Goal: Task Accomplishment & Management: Use online tool/utility

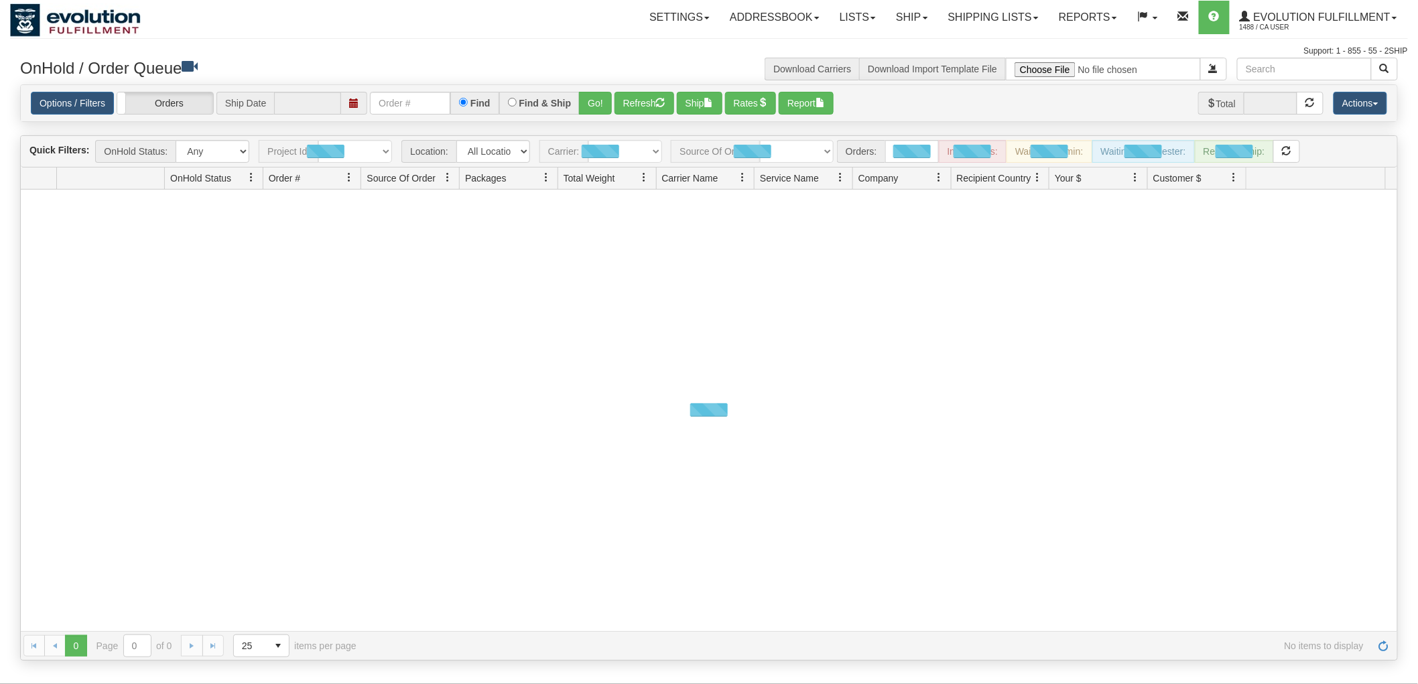
type input "[DATE]"
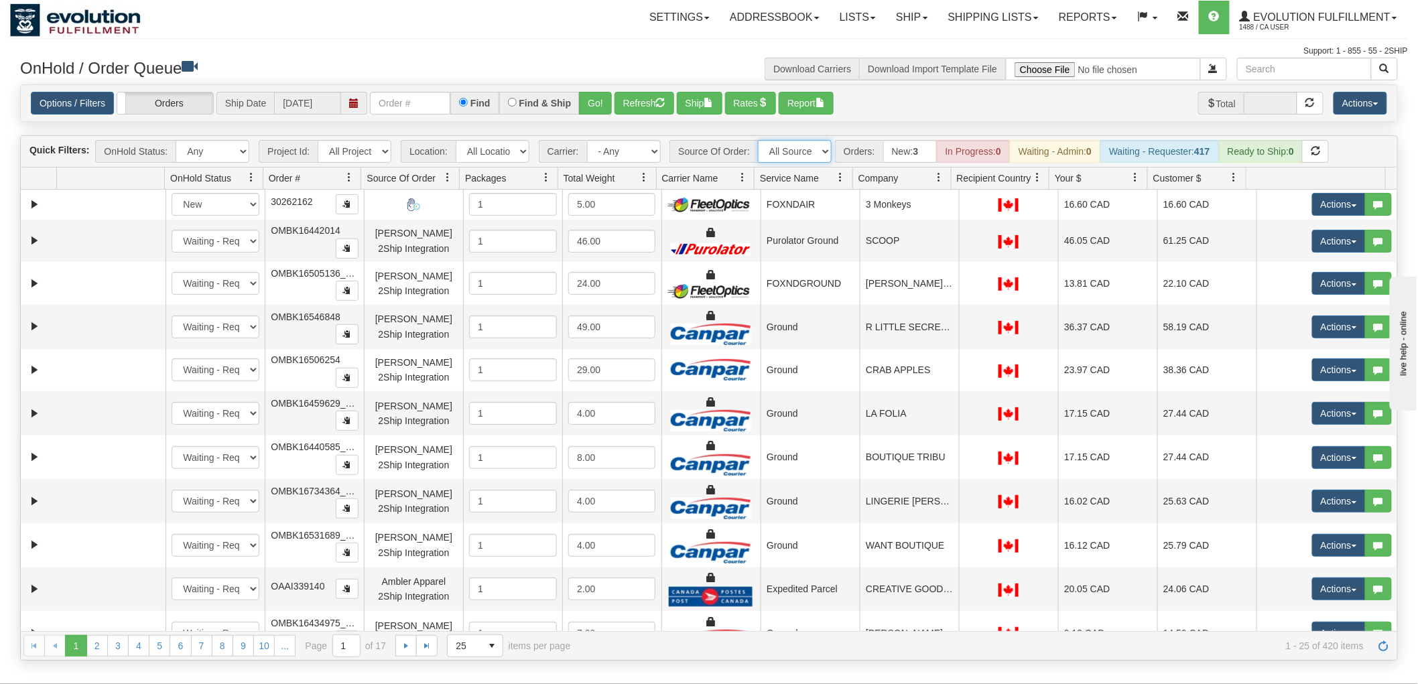
click at [778, 159] on select "All Sources AirBlaster 2Ship Integration Ambler Apparel 2Ship Integration Blast…" at bounding box center [795, 151] width 74 height 23
select select "Gentle Fawn Wholesale 2Ship"
click at [758, 140] on select "All Sources AirBlaster 2Ship Integration Ambler Apparel 2Ship Integration Blast…" at bounding box center [795, 151] width 74 height 23
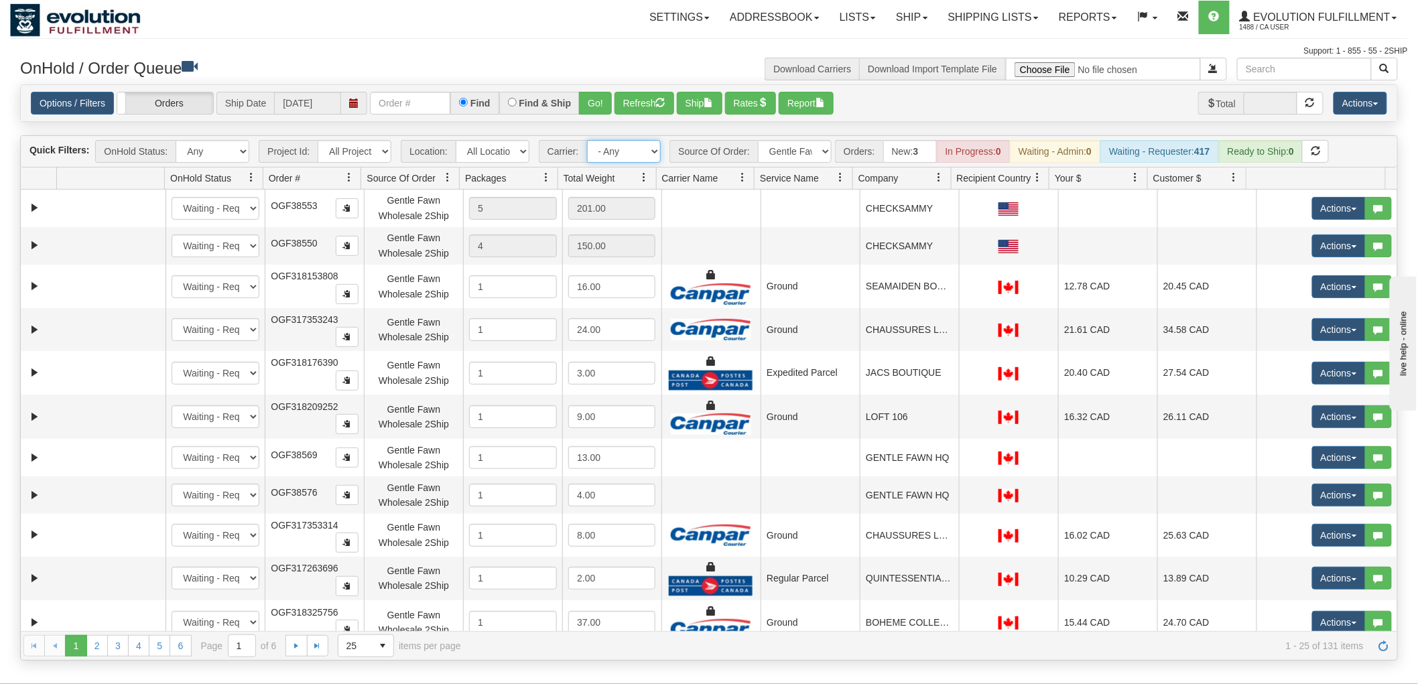
click at [627, 151] on select "- Any - Has NO carrier assigned - Has a carrier assigned FleetOptics Inc. My Ca…" at bounding box center [624, 151] width 74 height 23
select select "-1"
click at [587, 140] on select "- Any - Has NO carrier assigned - Has a carrier assigned FleetOptics Inc. My Ca…" at bounding box center [624, 151] width 74 height 23
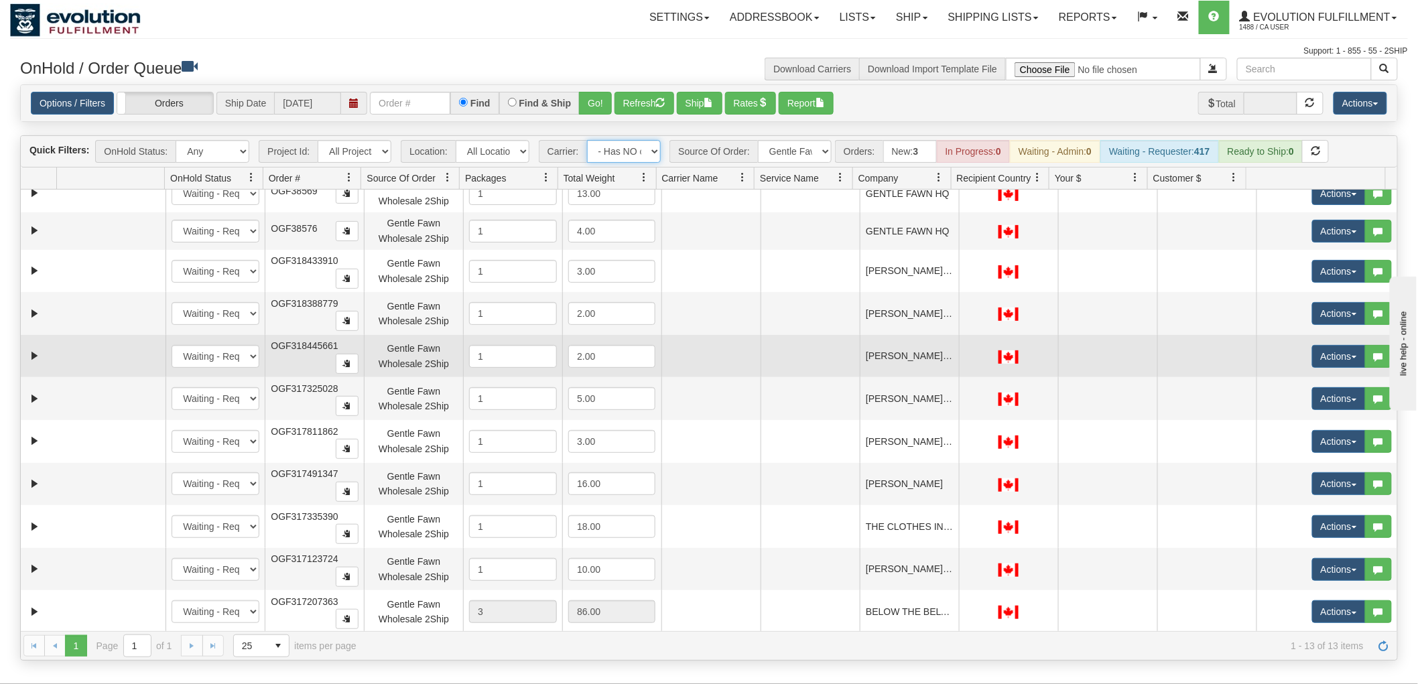
scroll to position [92, 0]
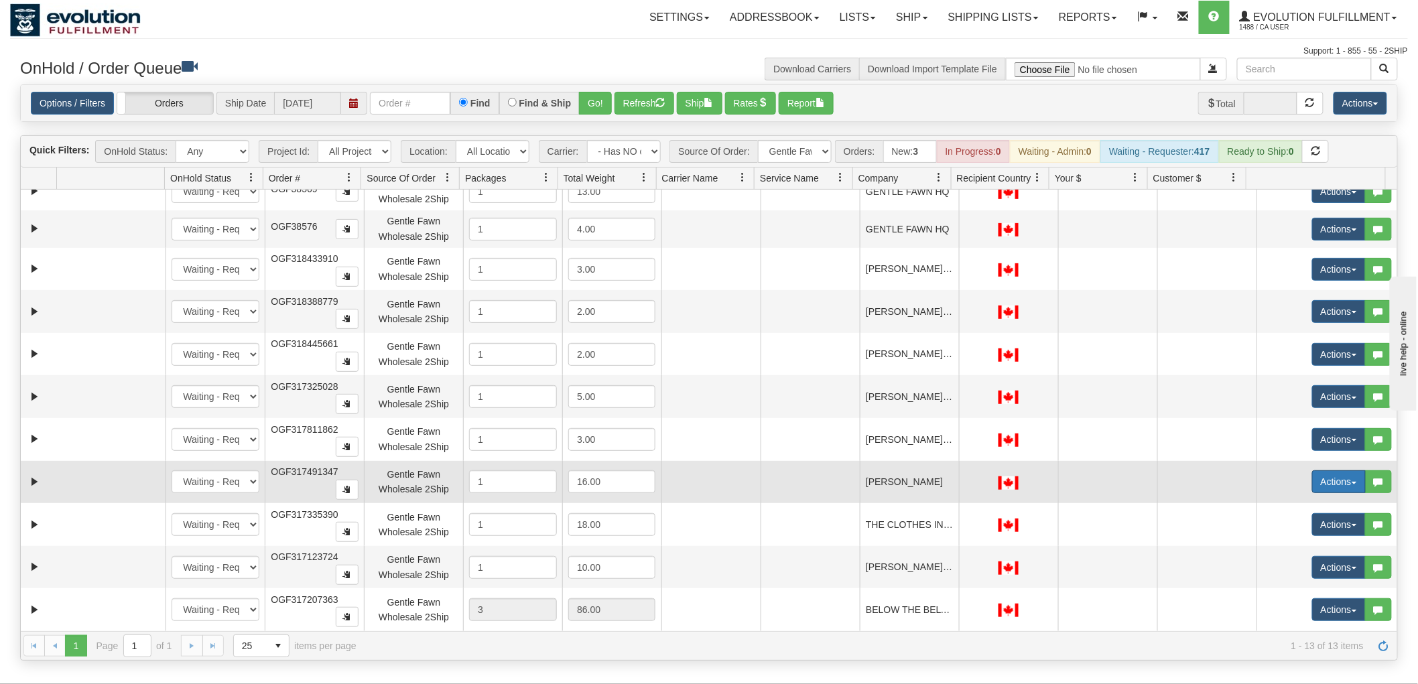
click at [1329, 481] on button "Actions" at bounding box center [1339, 482] width 54 height 23
click at [1306, 540] on span "Rate All Services" at bounding box center [1311, 542] width 80 height 11
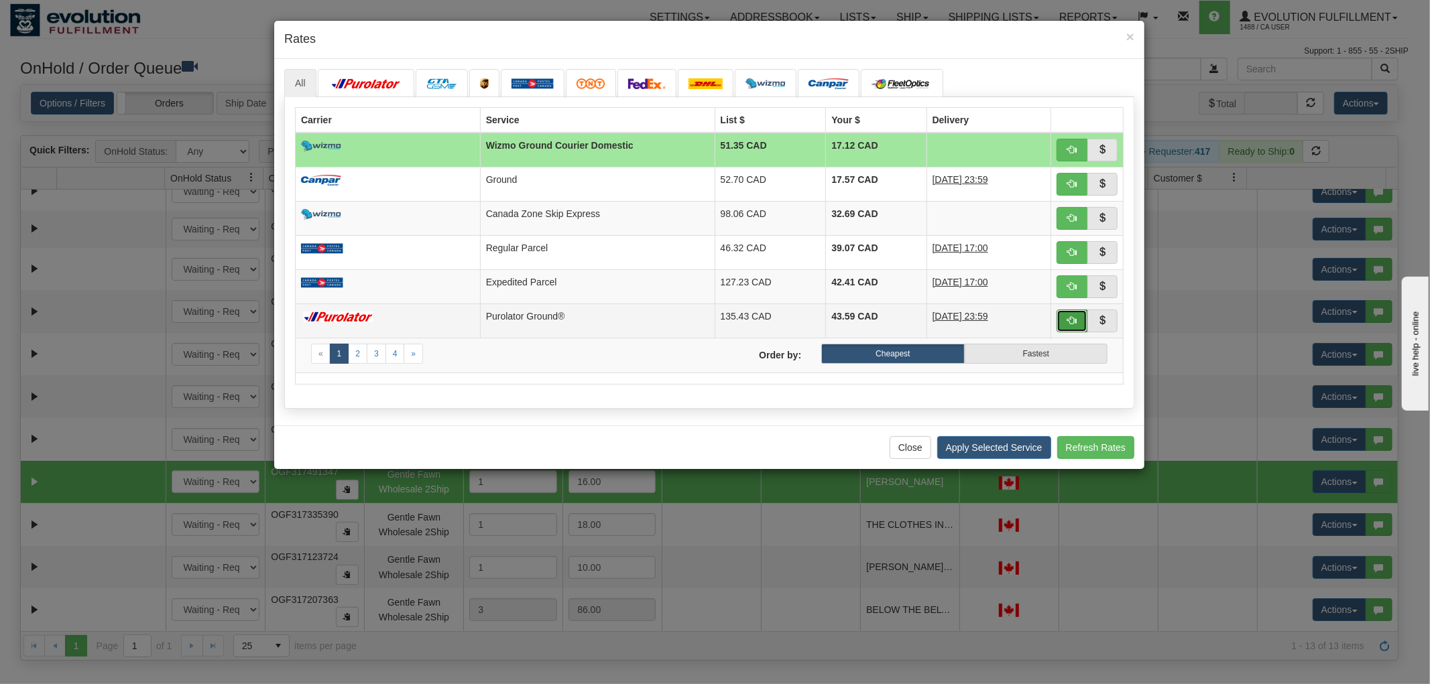
click at [1062, 316] on button "button" at bounding box center [1071, 321] width 31 height 23
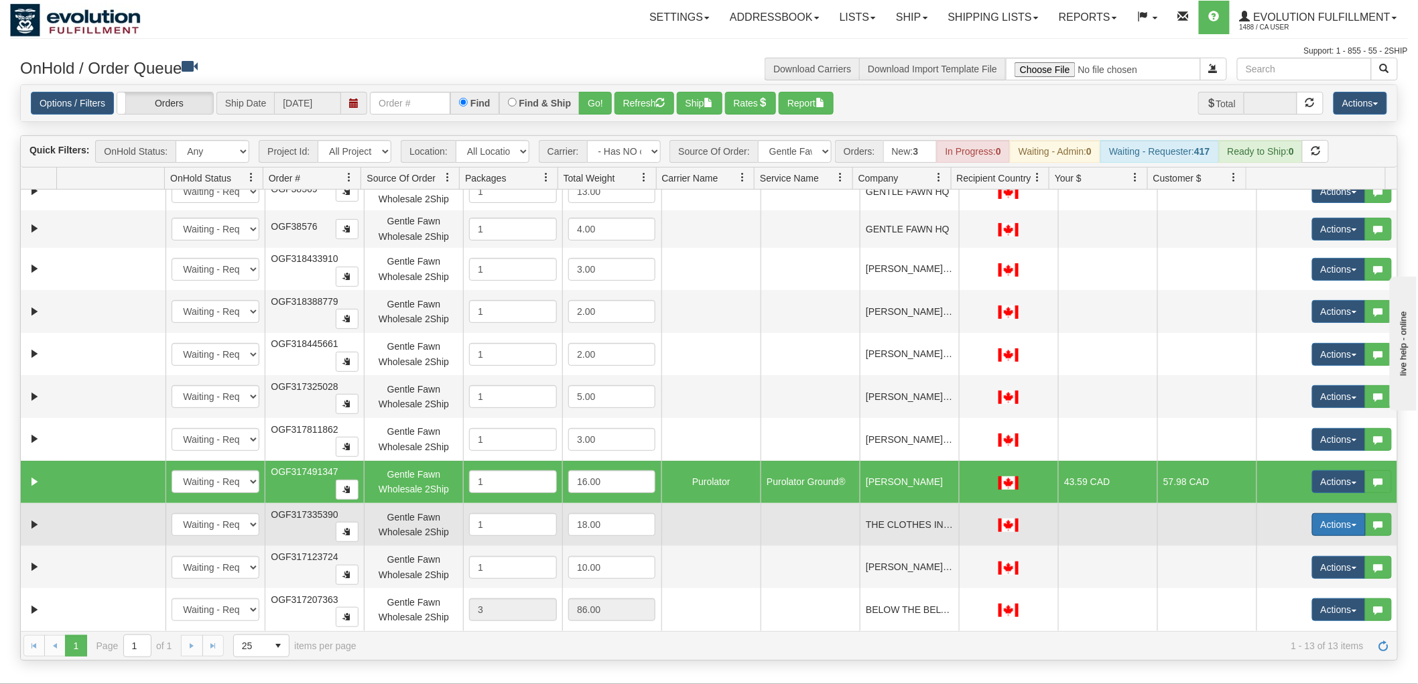
click at [1314, 531] on button "Actions" at bounding box center [1339, 524] width 54 height 23
click at [1306, 583] on span "Rate All Services" at bounding box center [1311, 584] width 80 height 11
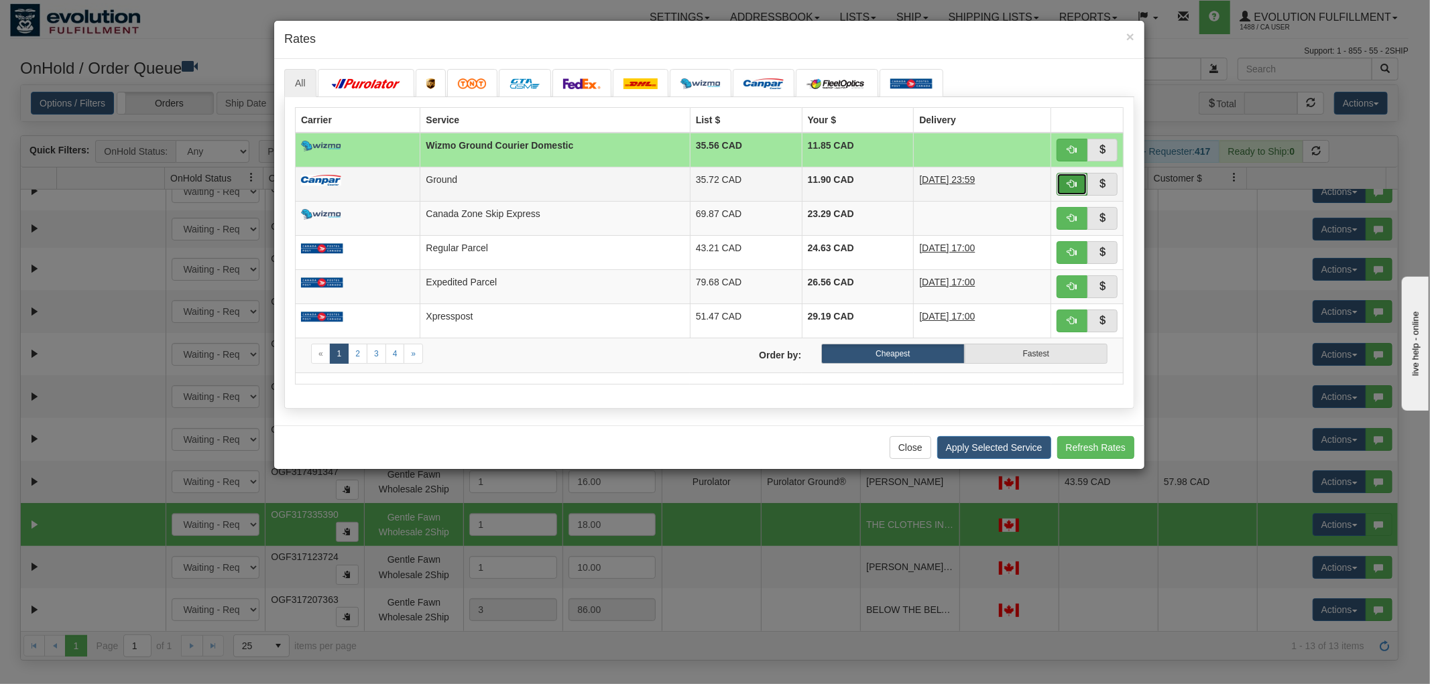
click at [1070, 184] on span "button" at bounding box center [1071, 183] width 9 height 9
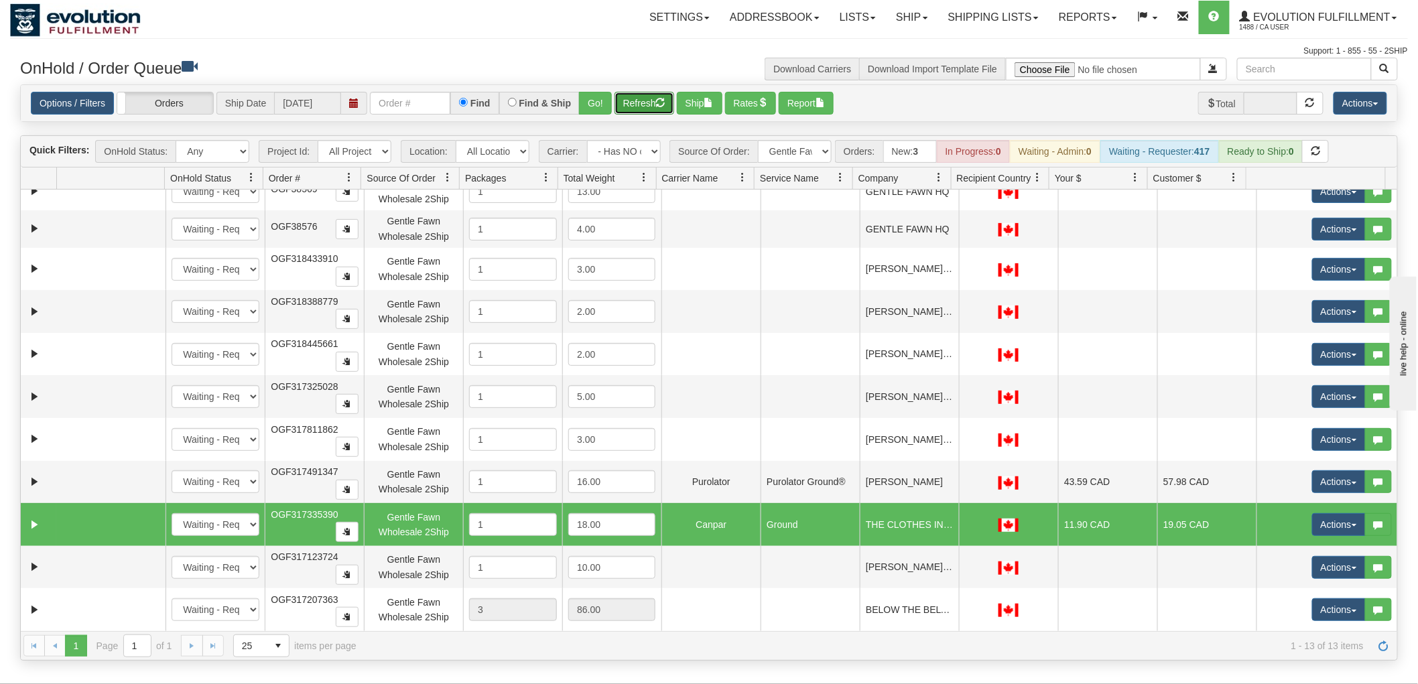
click at [651, 97] on button "Refresh" at bounding box center [645, 103] width 60 height 23
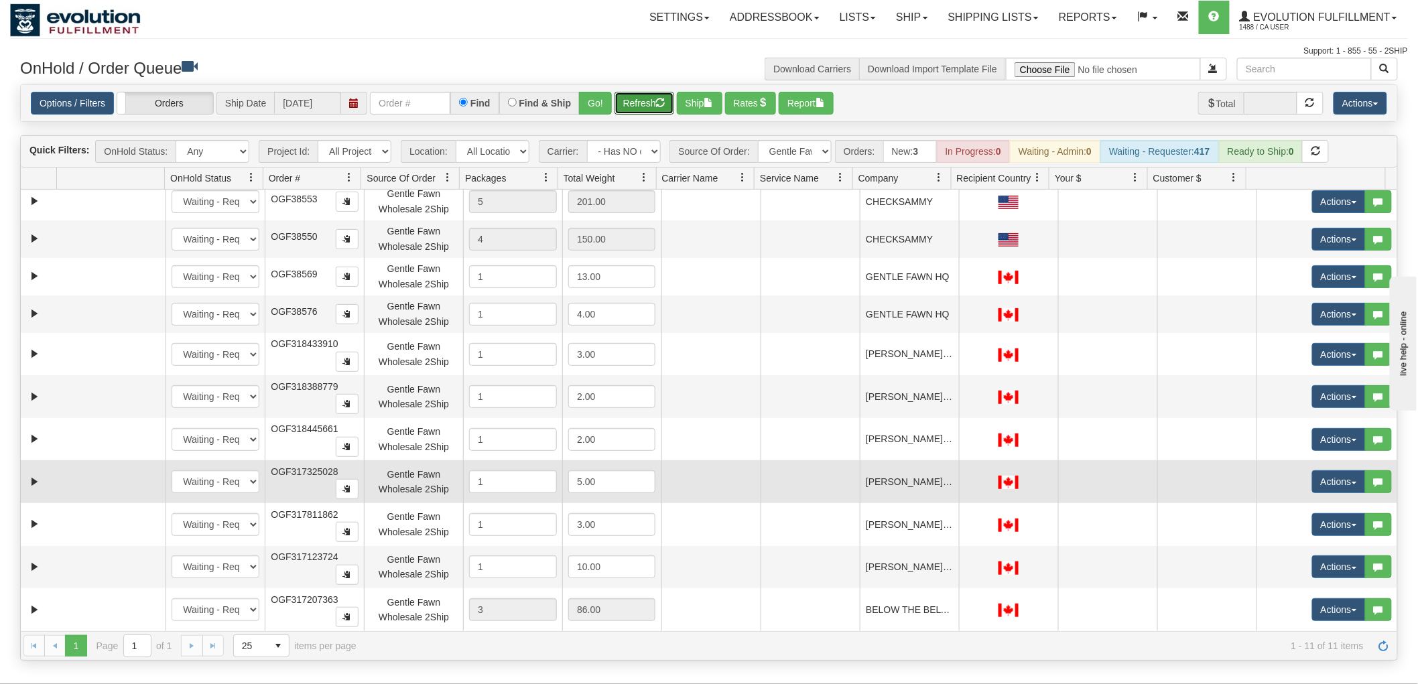
scroll to position [0, 0]
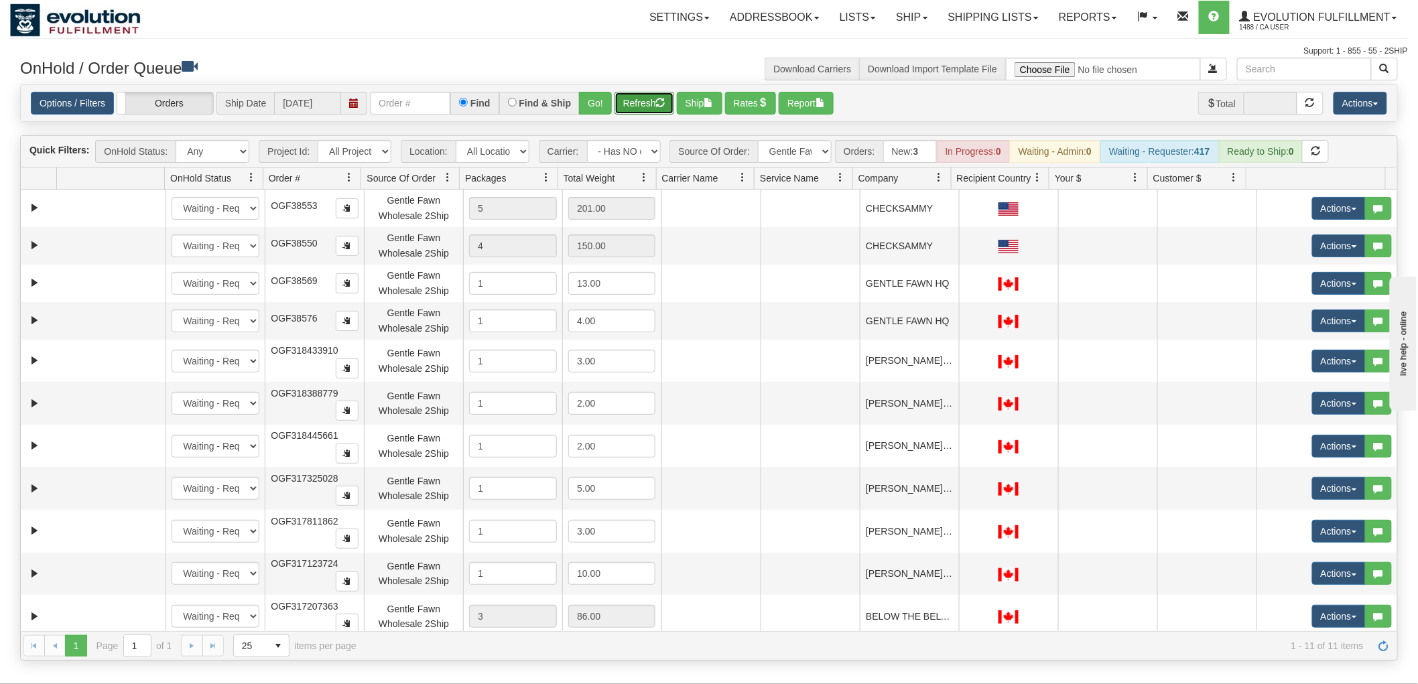
click at [630, 111] on button "Refresh" at bounding box center [645, 103] width 60 height 23
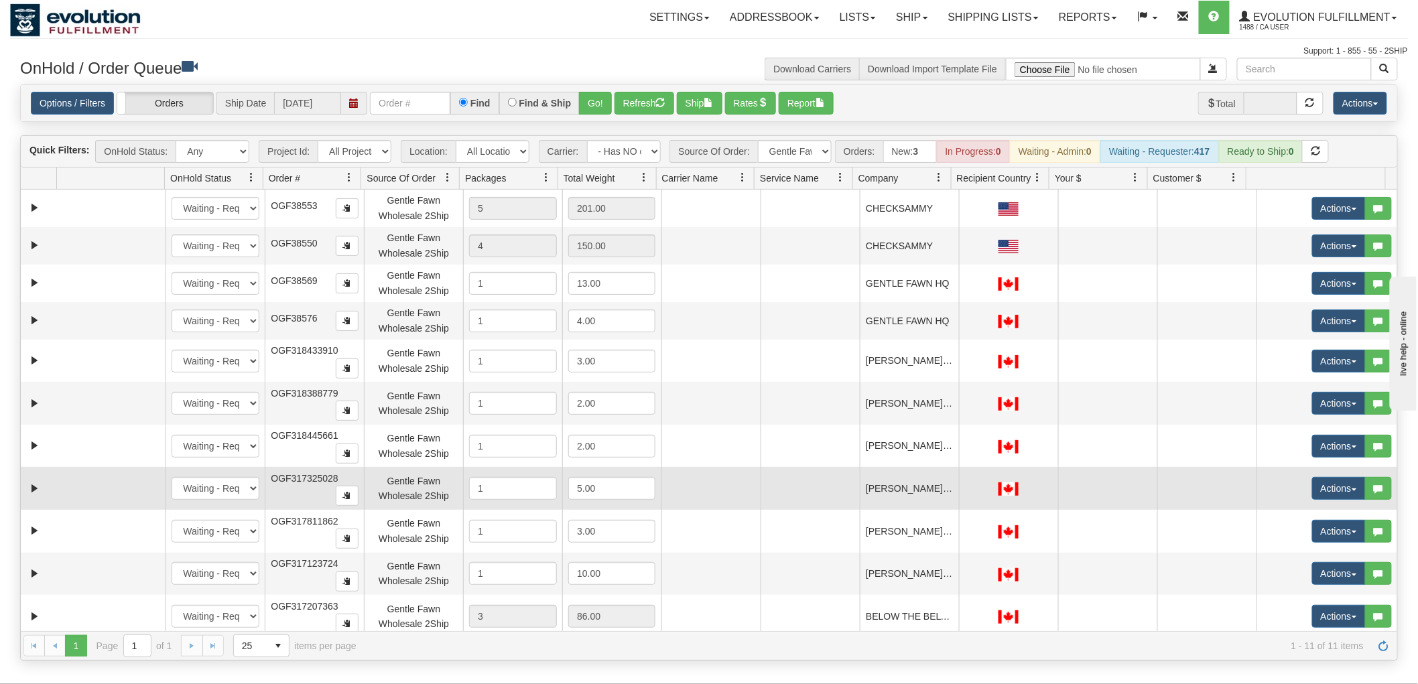
scroll to position [7, 0]
